Goal: Task Accomplishment & Management: Manage account settings

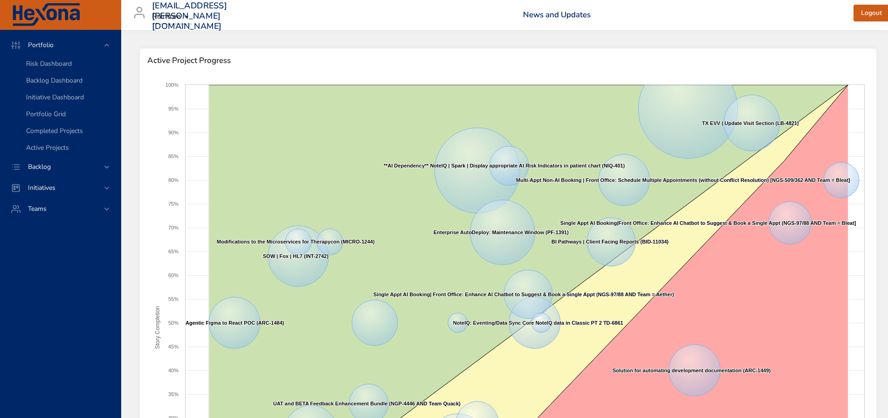
click at [43, 161] on div "Backlog" at bounding box center [60, 166] width 121 height 21
click at [56, 84] on span "Backlog Details" at bounding box center [48, 84] width 45 height 9
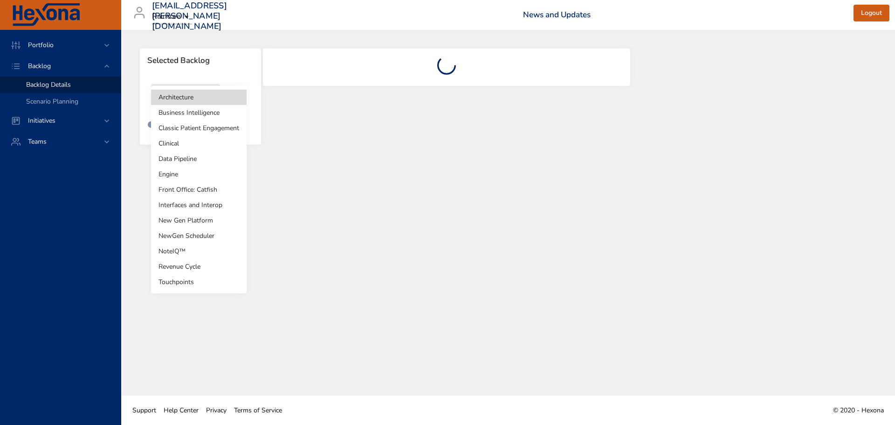
click at [172, 106] on body "Portfolio Backlog Backlog Details Scenario Planning Initiatives Teams [EMAIL_AD…" at bounding box center [447, 212] width 895 height 425
click at [180, 114] on li "Business Intelligence" at bounding box center [199, 112] width 96 height 15
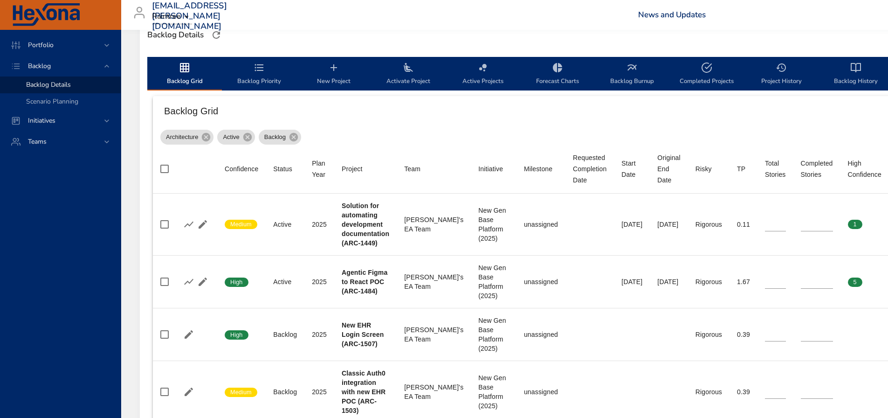
scroll to position [280, 0]
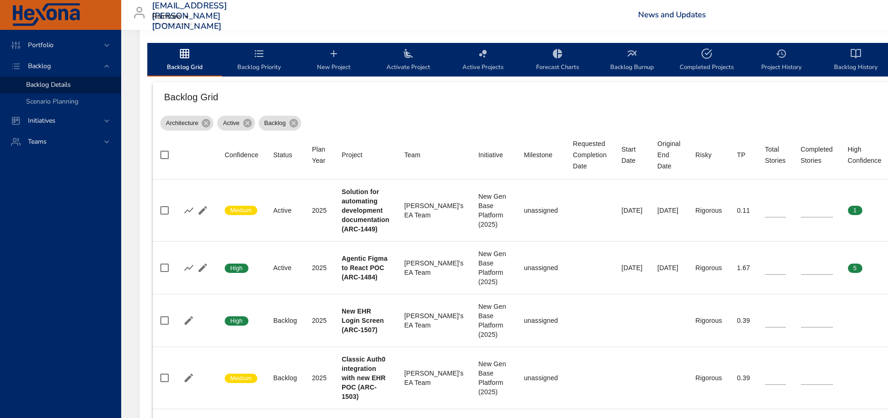
type input "*"
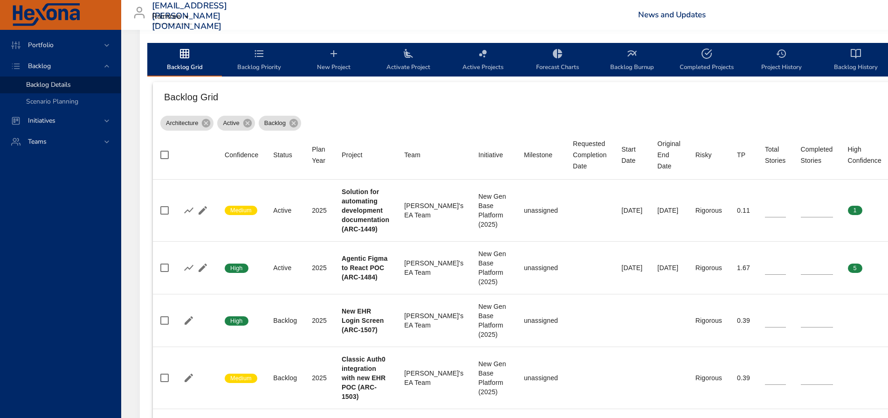
type input "**"
type input "*"
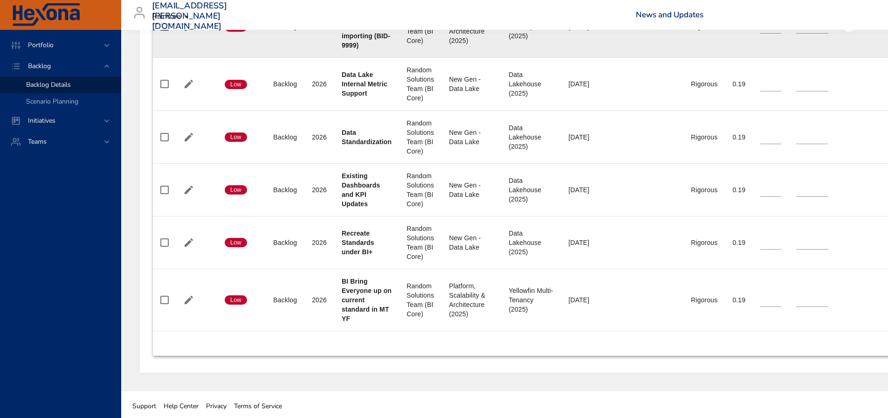
scroll to position [940, 0]
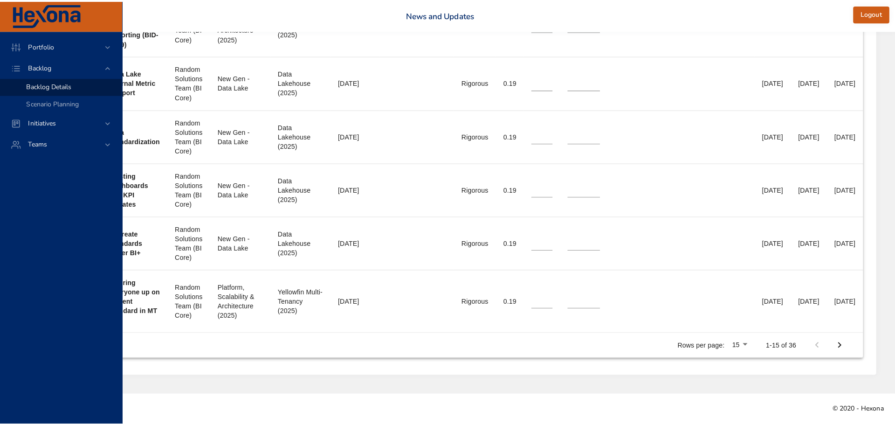
scroll to position [933, 298]
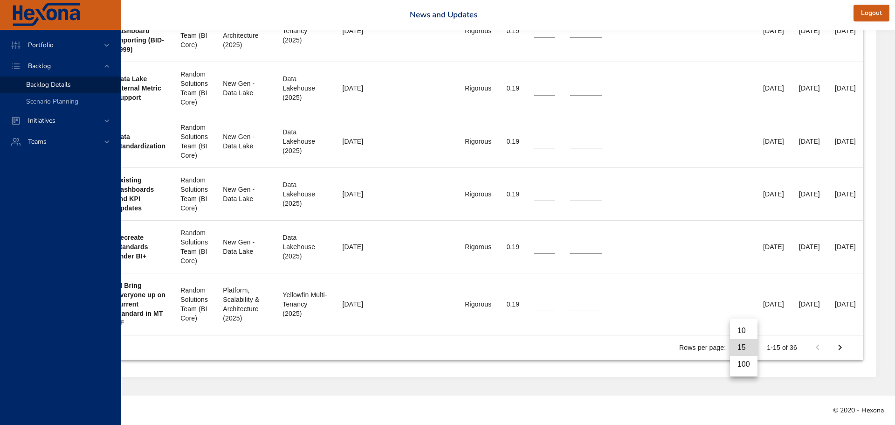
click at [747, 367] on li "100" at bounding box center [744, 364] width 28 height 17
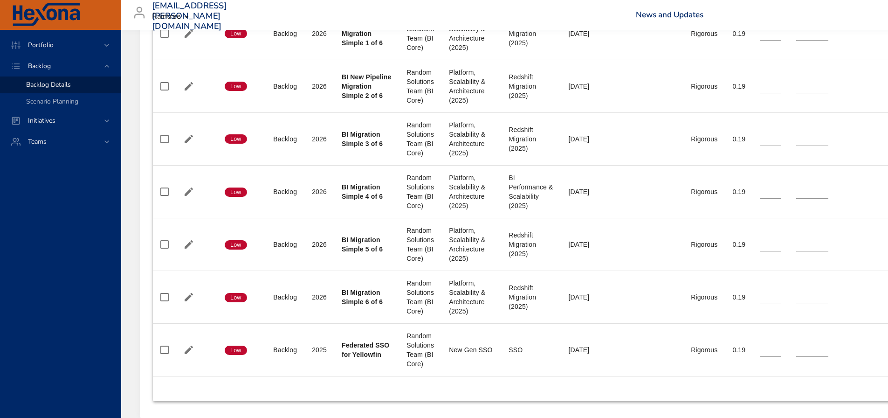
scroll to position [2000, 0]
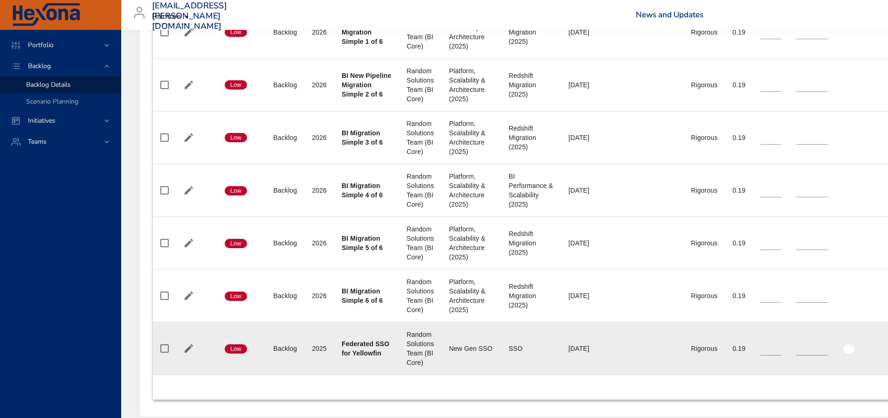
click at [375, 348] on div "Federated SSO for Yellowfin" at bounding box center [367, 348] width 50 height 19
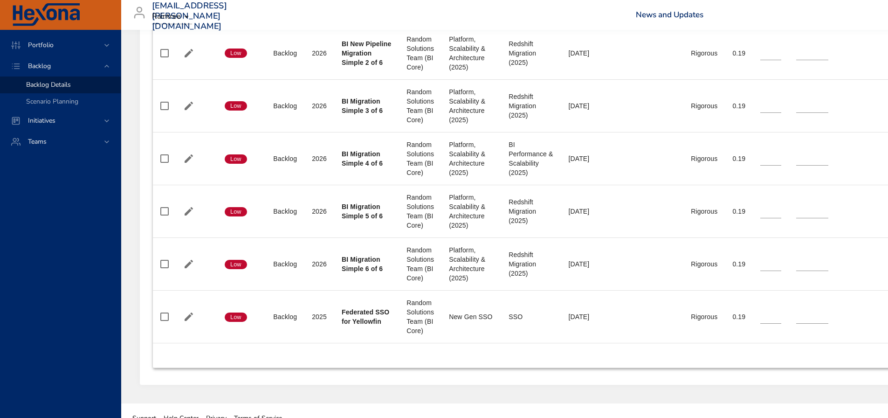
scroll to position [2047, 0]
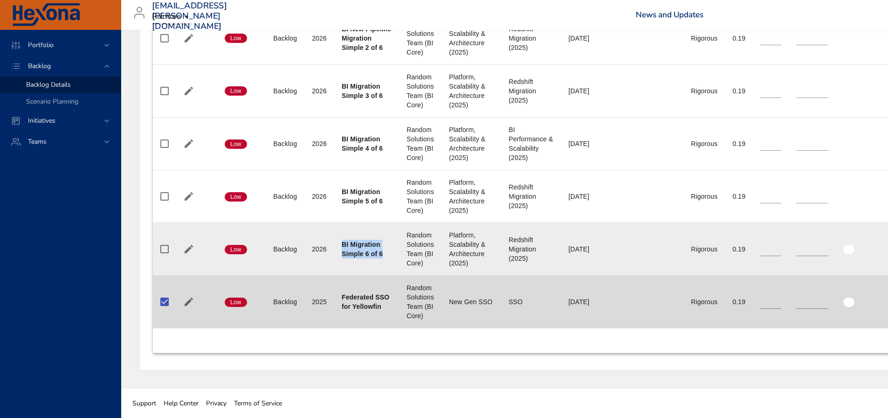
drag, startPoint x: 342, startPoint y: 245, endPoint x: 382, endPoint y: 255, distance: 41.7
click at [382, 255] on td "Project BI Migration Simple 6 of 6" at bounding box center [366, 248] width 65 height 53
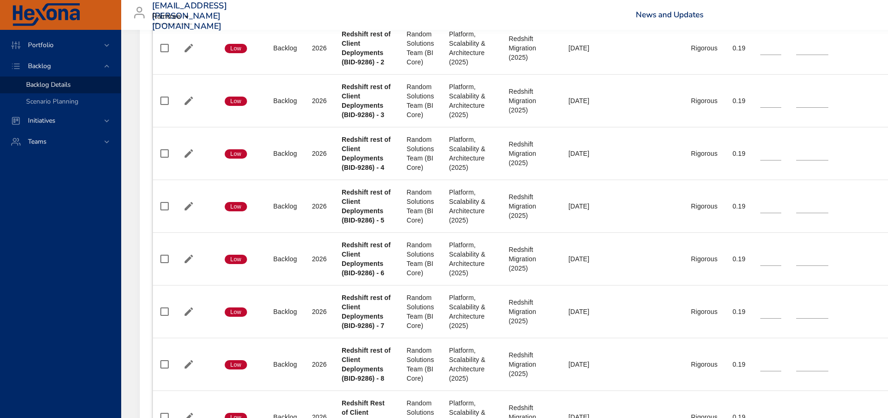
scroll to position [1301, 0]
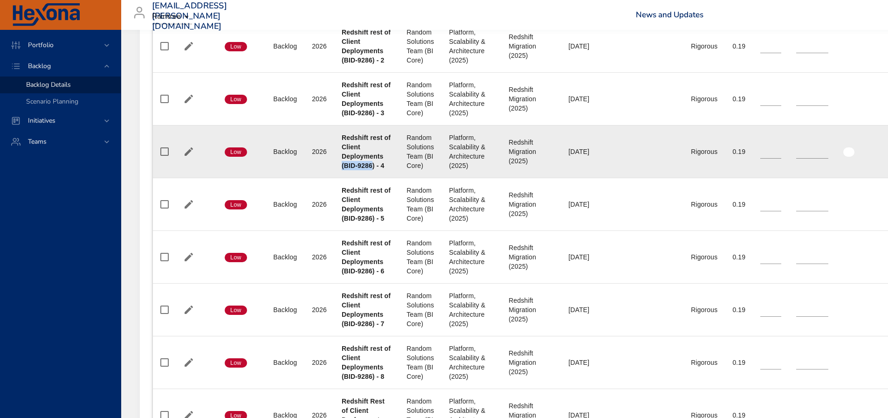
drag, startPoint x: 343, startPoint y: 164, endPoint x: 373, endPoint y: 164, distance: 29.8
click at [373, 164] on b "Redshift rest of Client Deployments (BID-9286) - 4" at bounding box center [366, 151] width 49 height 35
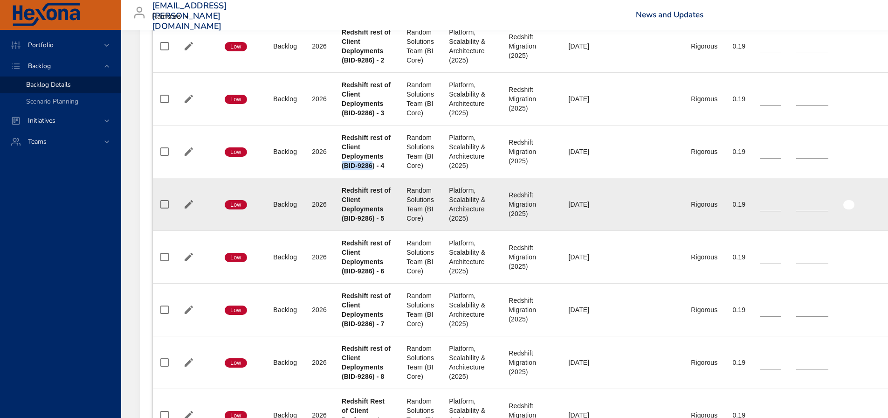
copy b "(BID-9286"
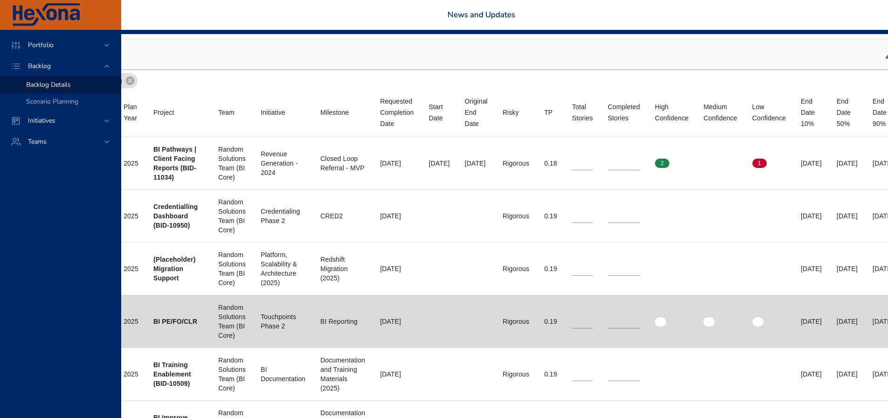
scroll to position [322, 305]
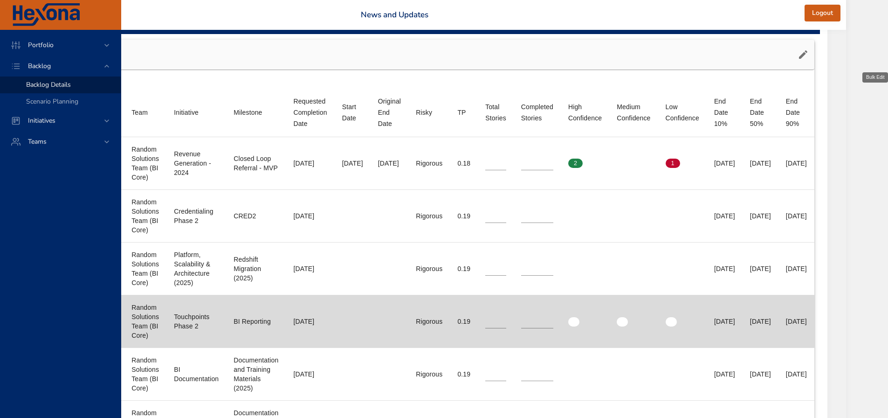
click at [809, 60] on icon "button" at bounding box center [803, 54] width 11 height 11
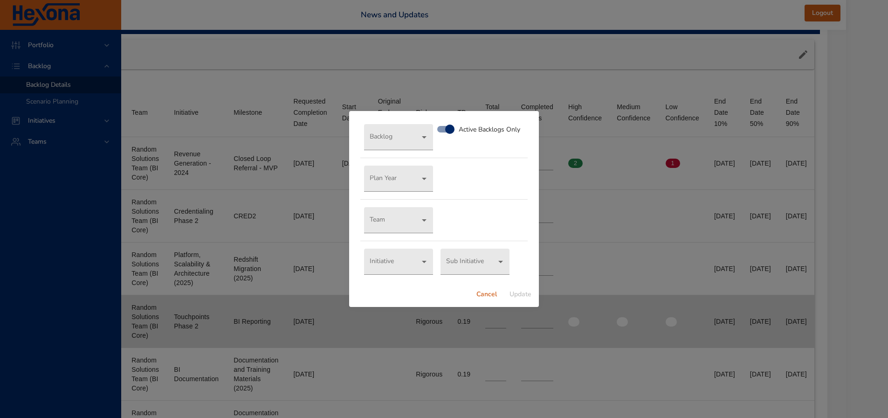
scroll to position [322, 298]
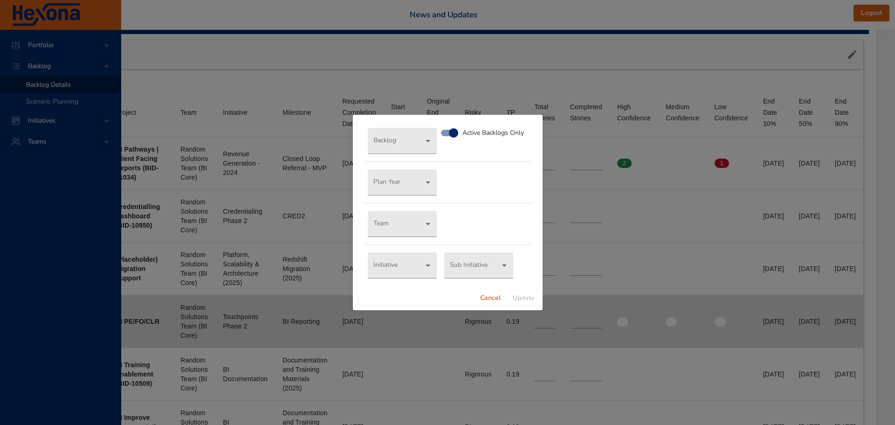
click at [499, 299] on span "Cancel" at bounding box center [490, 298] width 22 height 12
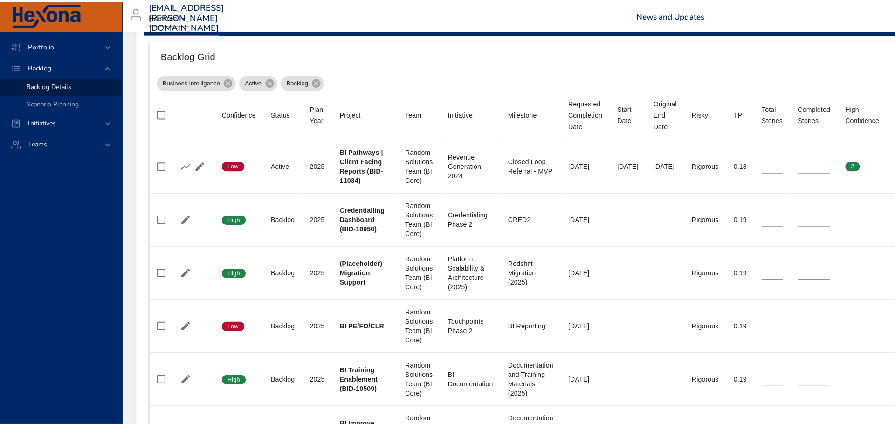
scroll to position [322, 0]
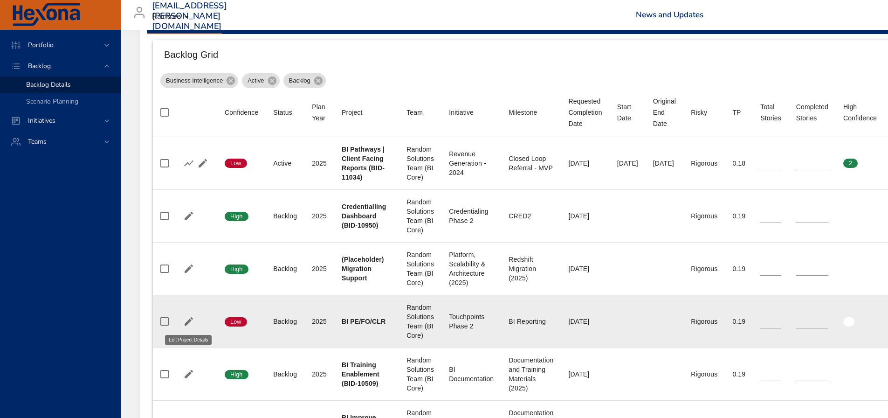
click at [193, 323] on icon "button" at bounding box center [188, 321] width 11 height 11
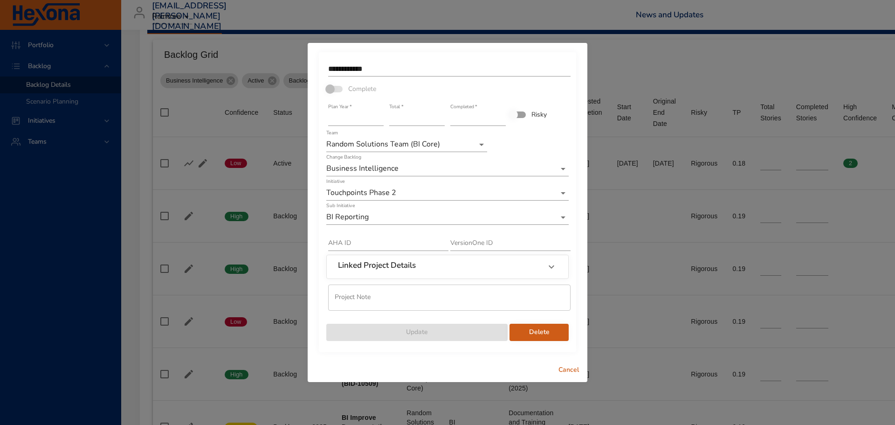
click at [551, 336] on span "Delete" at bounding box center [539, 332] width 44 height 12
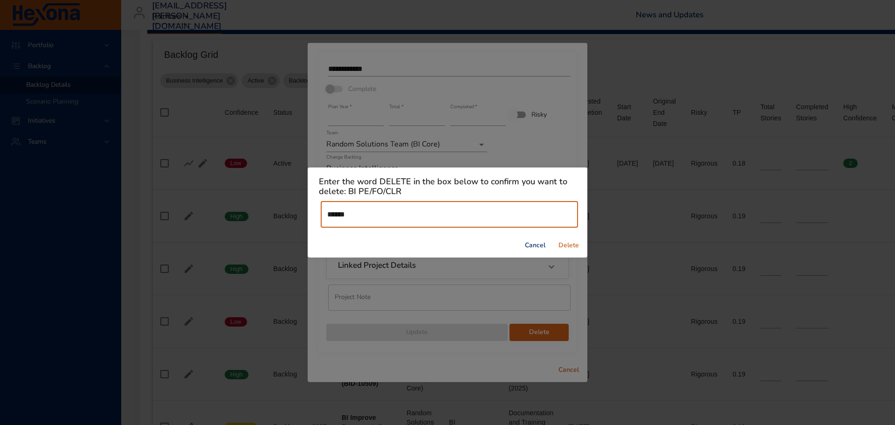
type input "******"
click at [572, 247] on span "Delete" at bounding box center [569, 246] width 22 height 12
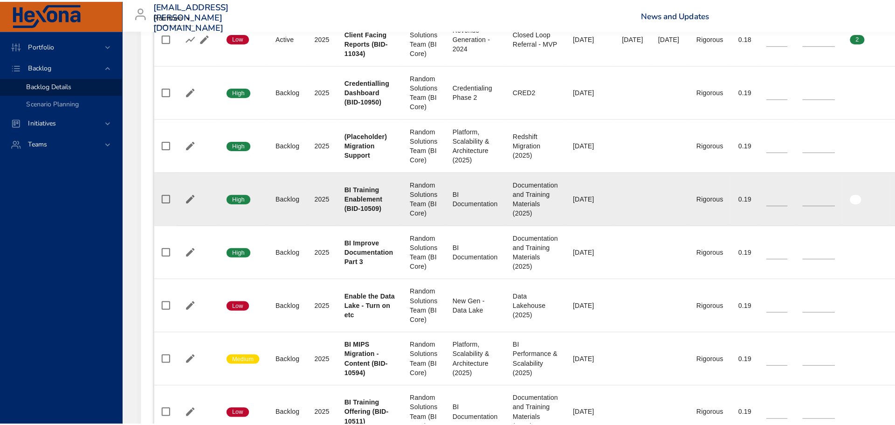
scroll to position [466, 0]
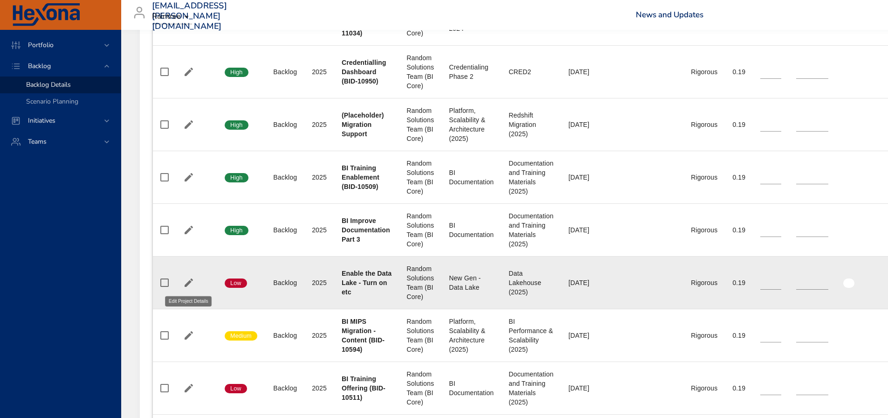
click at [191, 283] on icon "button" at bounding box center [188, 282] width 11 height 11
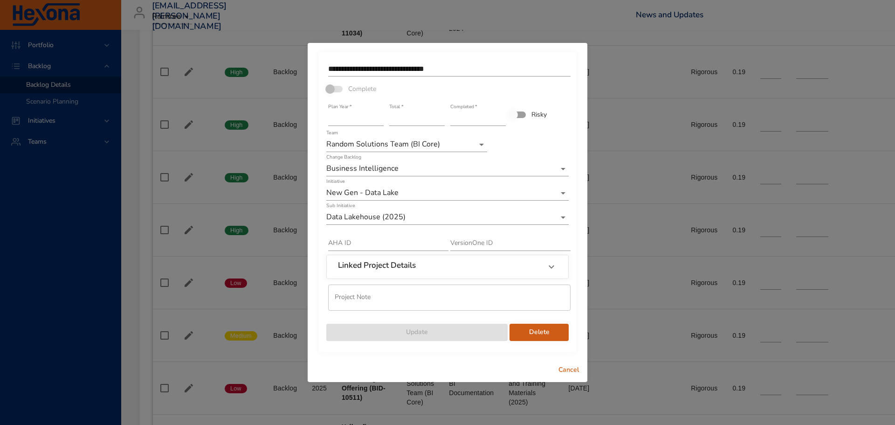
click at [552, 335] on span "Delete" at bounding box center [539, 332] width 44 height 12
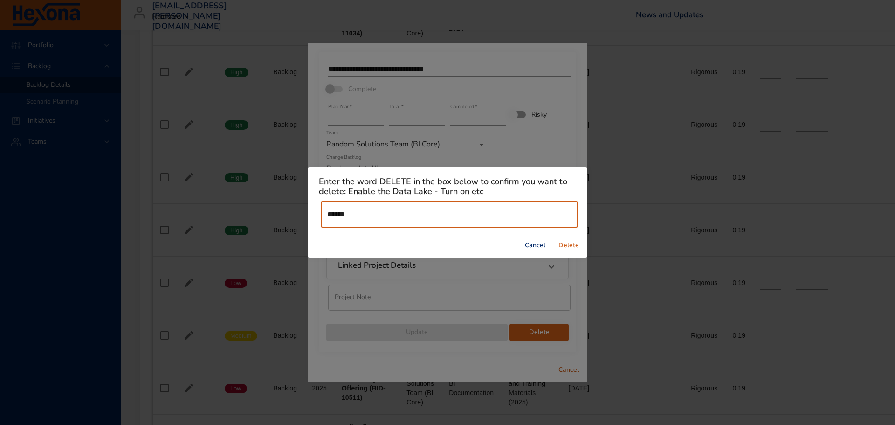
type input "******"
click at [569, 245] on span "Delete" at bounding box center [569, 246] width 22 height 12
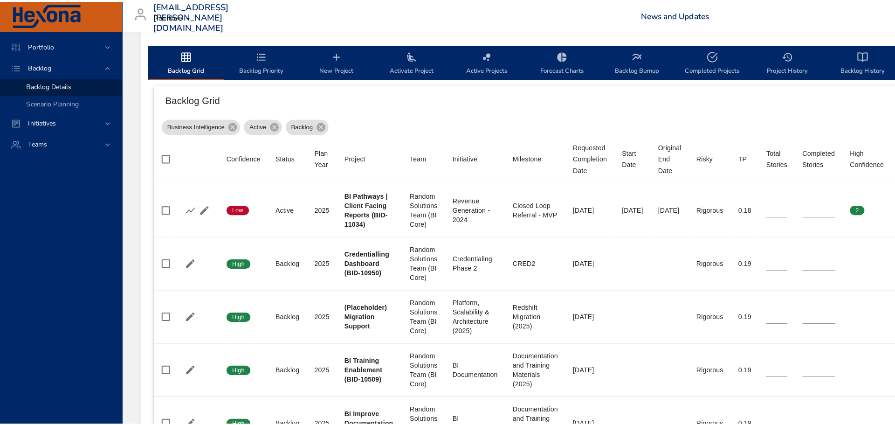
scroll to position [280, 0]
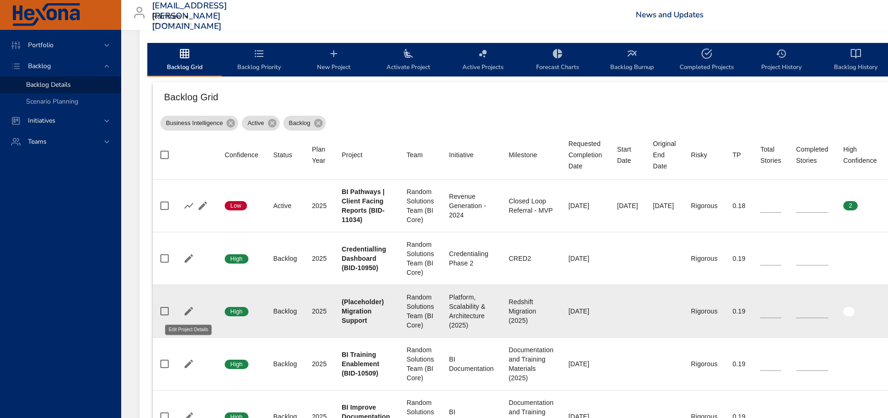
click at [190, 310] on icon "button" at bounding box center [189, 311] width 8 height 8
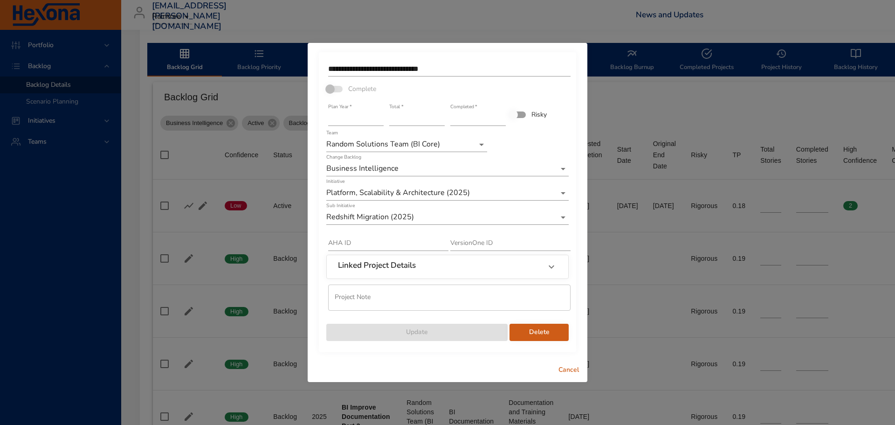
click at [529, 334] on span "Delete" at bounding box center [539, 332] width 44 height 12
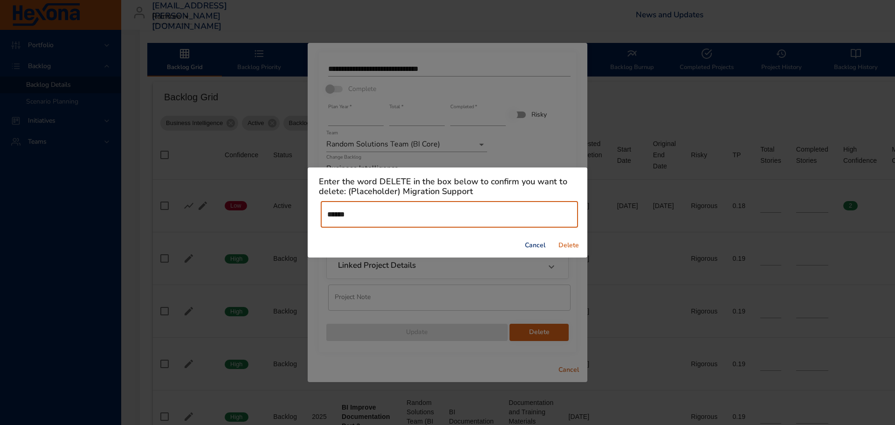
type input "******"
click at [579, 241] on span "Delete" at bounding box center [569, 246] width 22 height 12
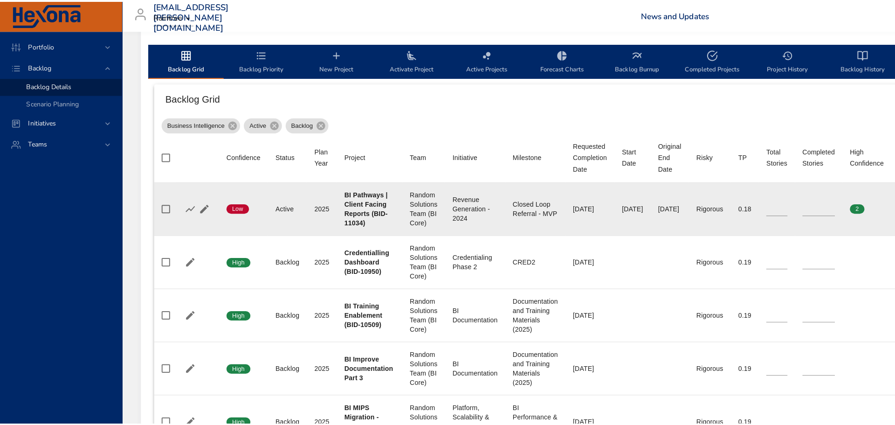
scroll to position [326, 0]
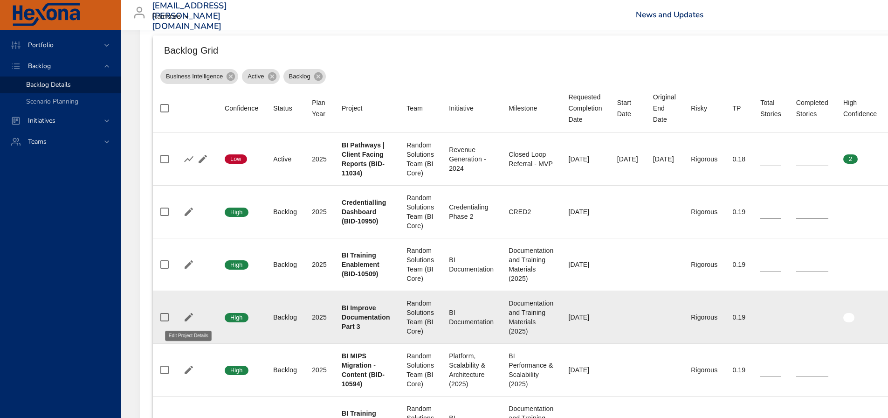
click at [192, 318] on icon "button" at bounding box center [188, 316] width 11 height 11
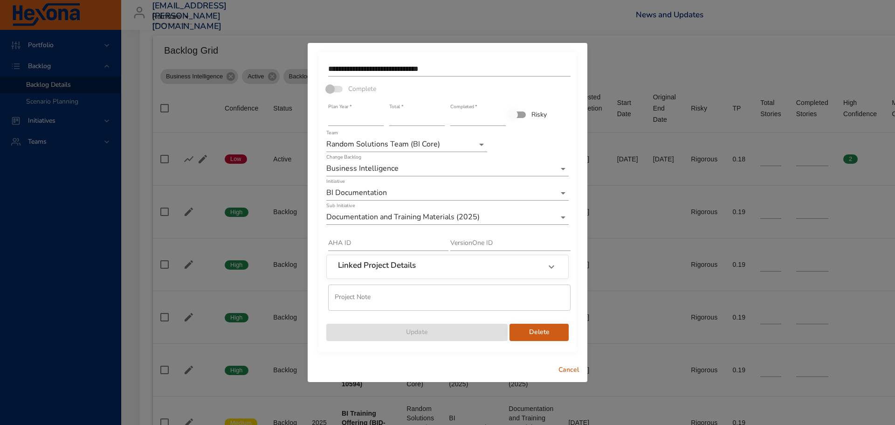
click at [533, 336] on span "Delete" at bounding box center [539, 332] width 44 height 12
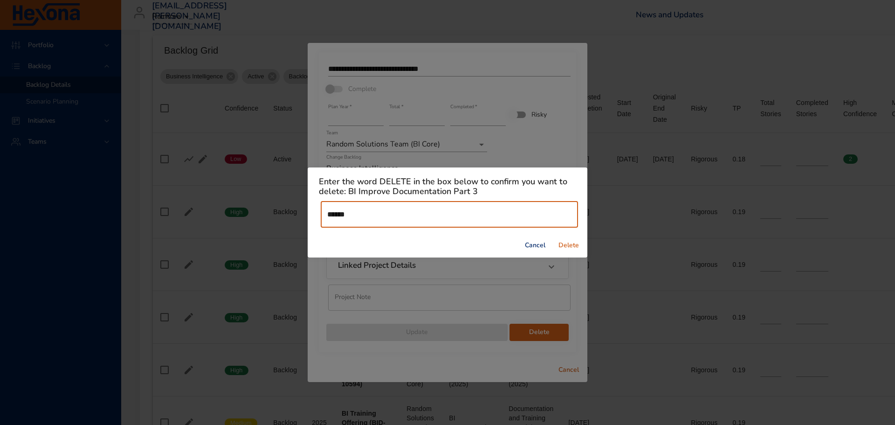
type input "******"
click at [571, 244] on span "Delete" at bounding box center [569, 246] width 22 height 12
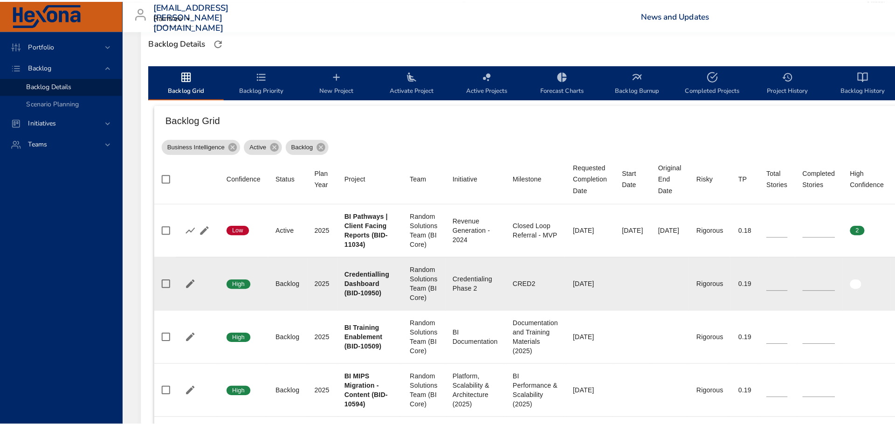
scroll to position [280, 0]
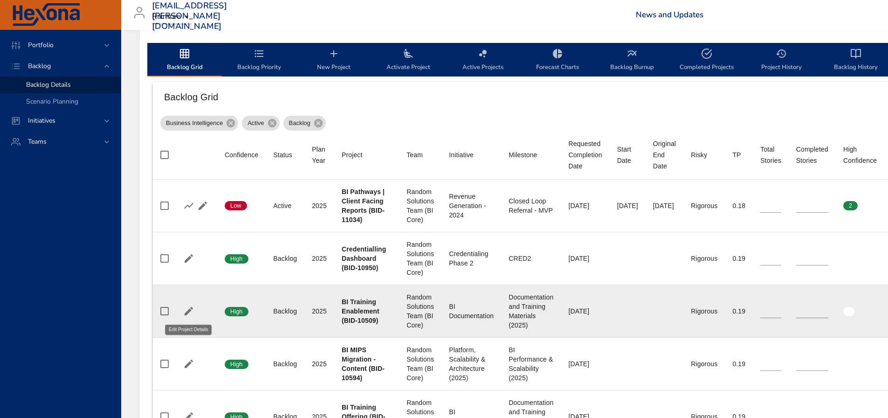
click at [186, 310] on icon "button" at bounding box center [188, 310] width 11 height 11
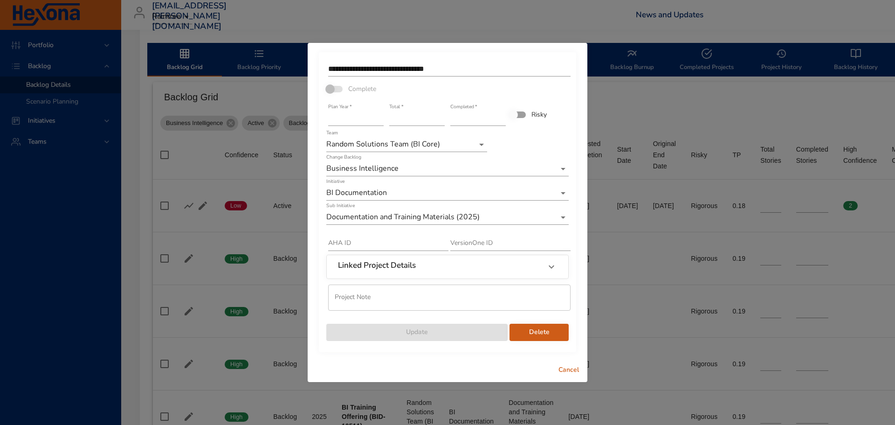
click at [530, 339] on button "Delete" at bounding box center [539, 332] width 59 height 17
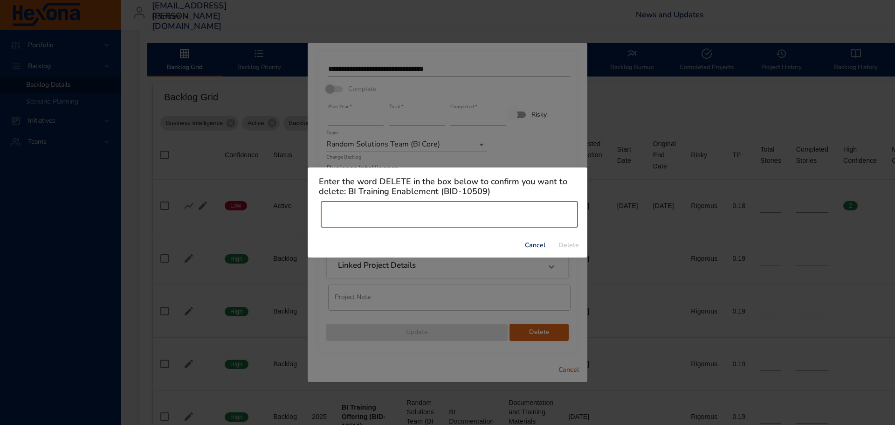
click at [431, 222] on input "text" at bounding box center [449, 214] width 257 height 26
type input "******"
click at [566, 248] on span "Delete" at bounding box center [569, 246] width 22 height 12
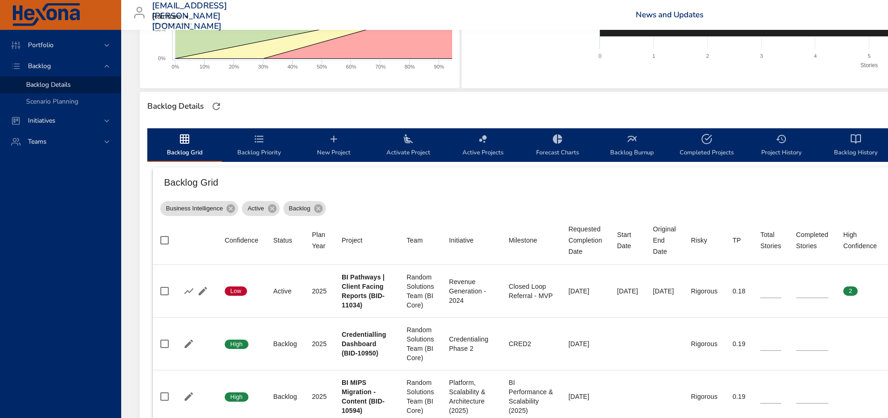
scroll to position [233, 0]
